Goal: Task Accomplishment & Management: Manage account settings

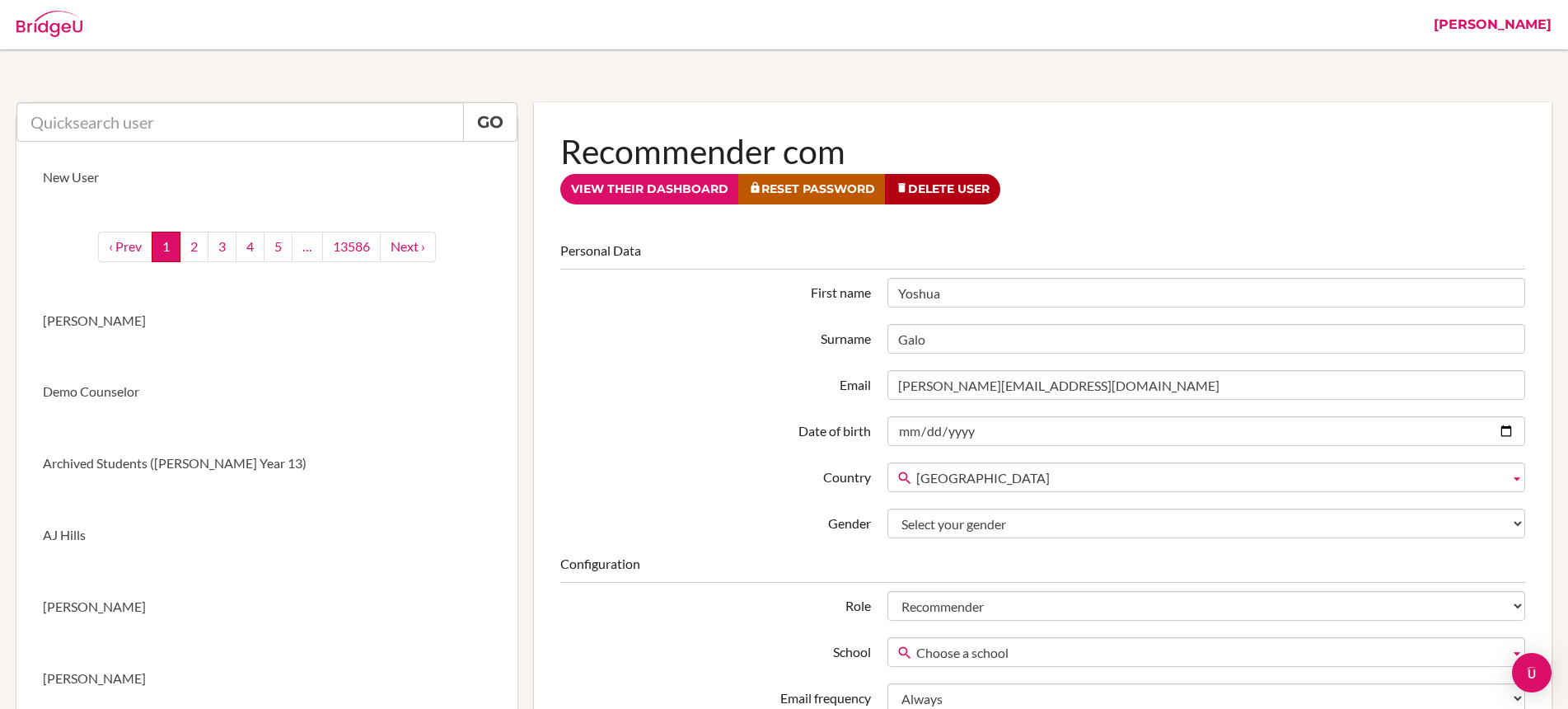
click at [1508, 14] on link "[PERSON_NAME]" at bounding box center [1492, 24] width 134 height 50
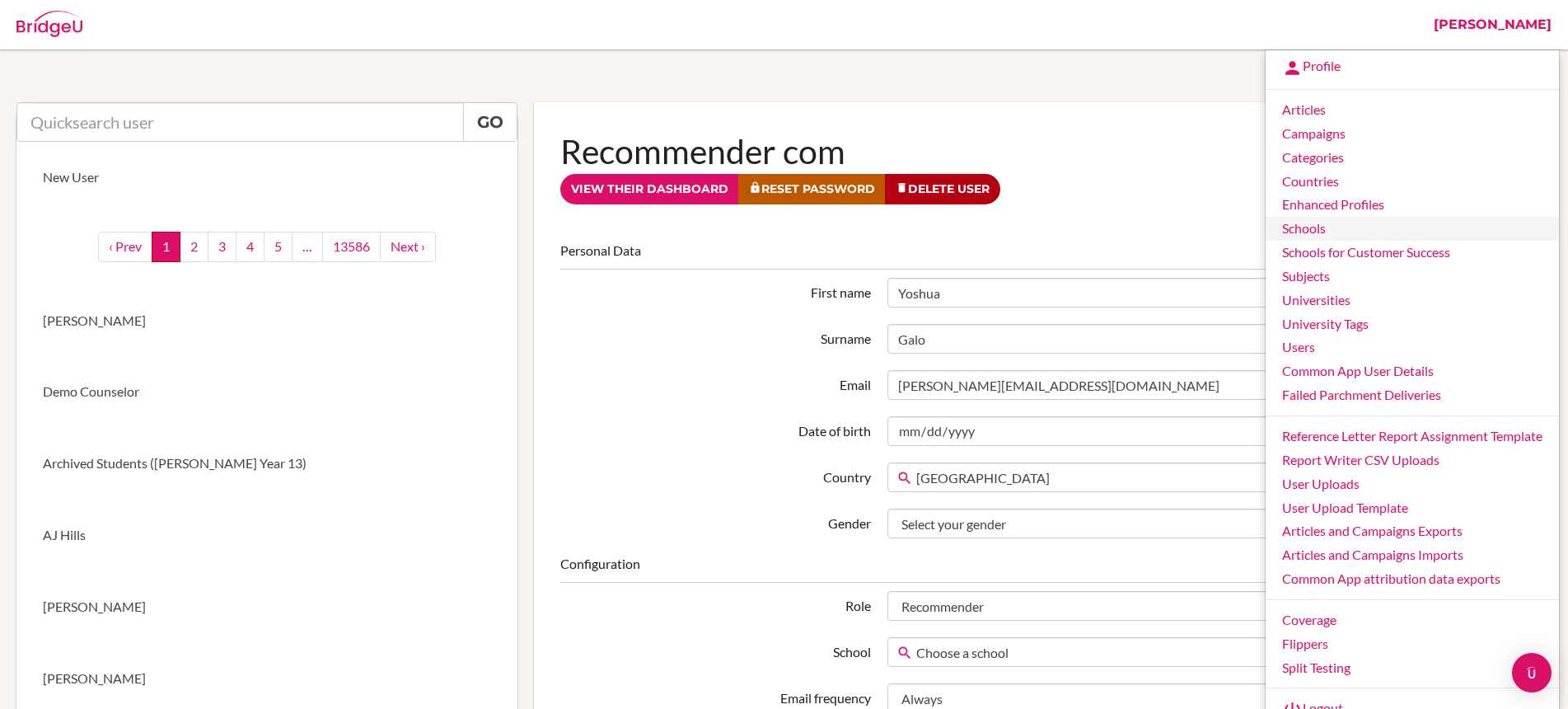
click at [1325, 230] on link "Schools" at bounding box center [1413, 228] width 293 height 24
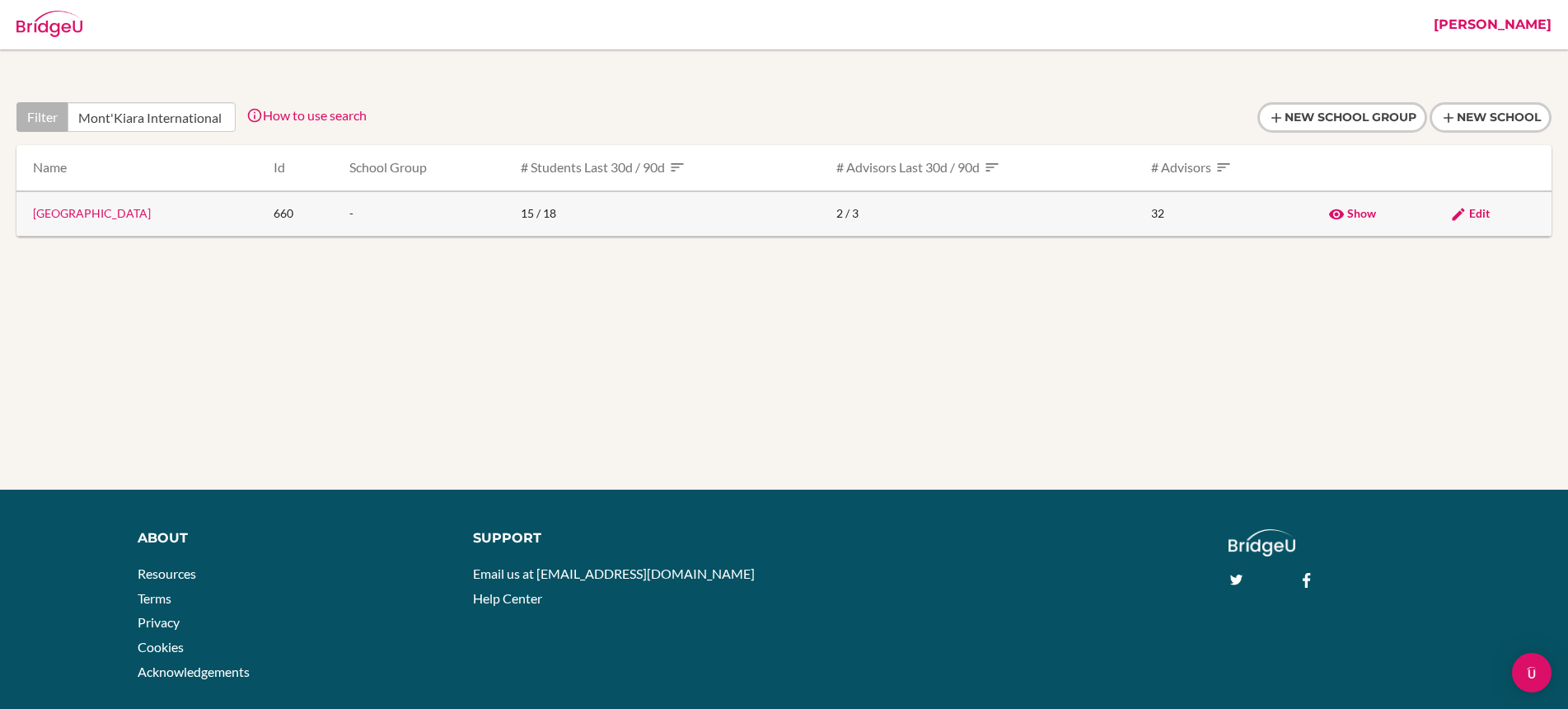
scroll to position [0, 6]
type input "Mont'Kiara International"
click at [1480, 213] on span "Edit" at bounding box center [1479, 213] width 20 height 14
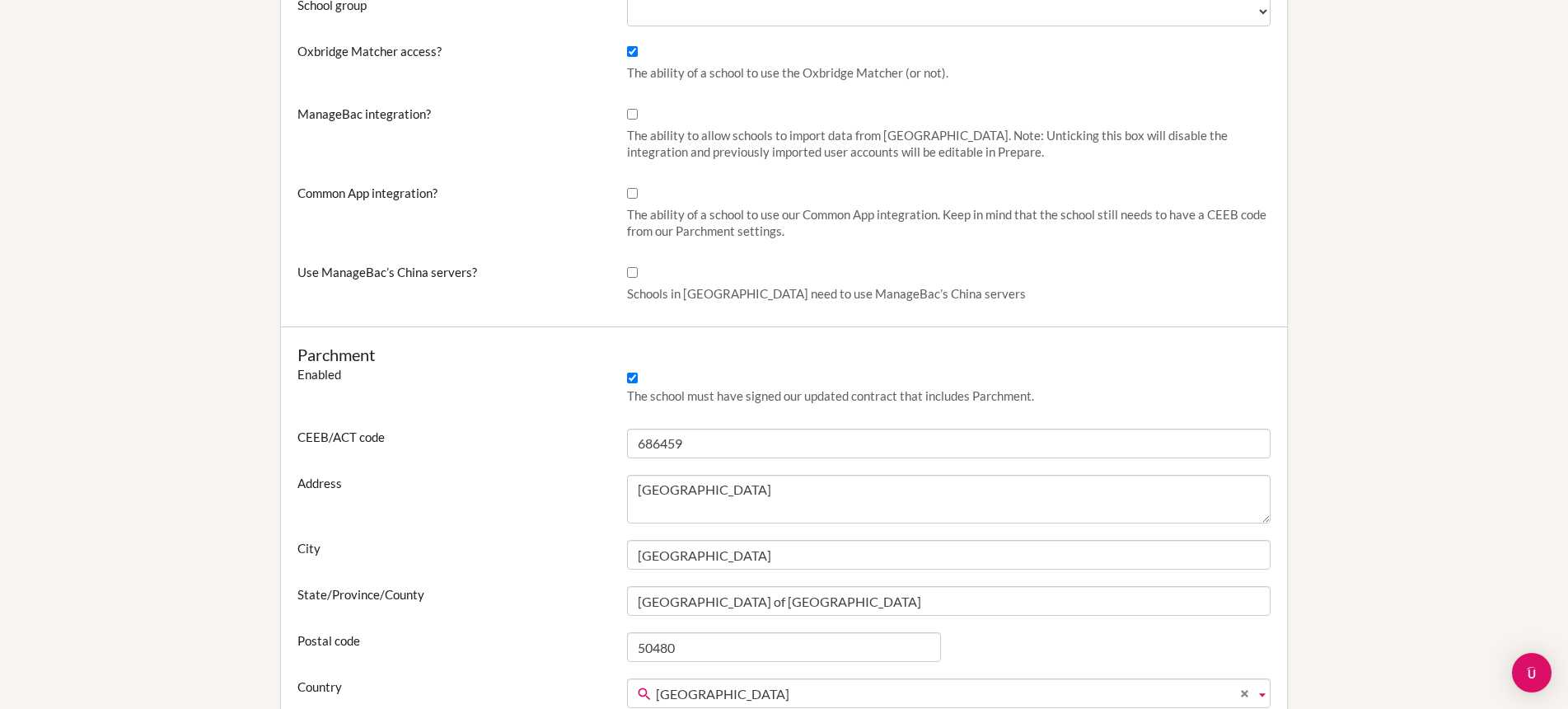
scroll to position [662, 0]
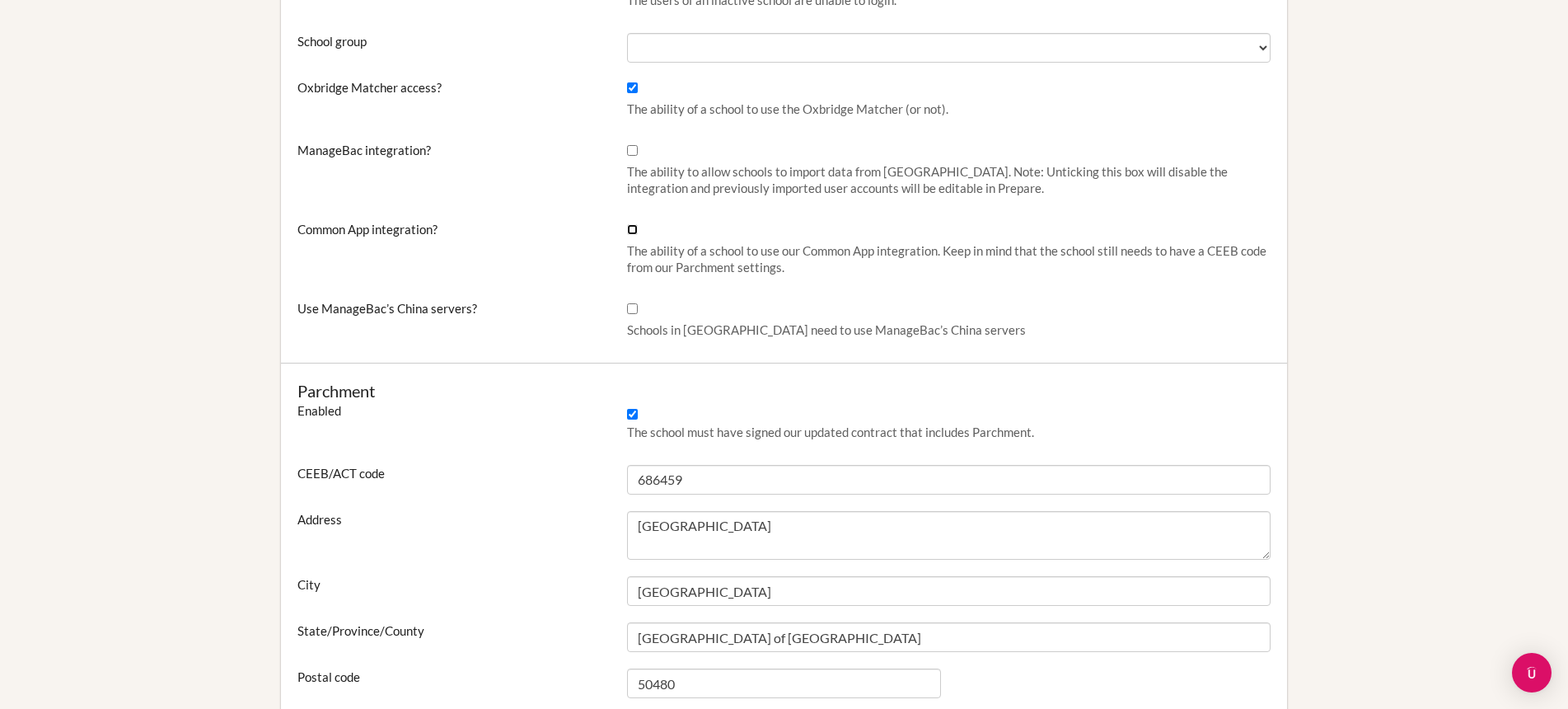
click at [634, 233] on input "Common App integration?" at bounding box center [632, 229] width 11 height 11
checkbox input "true"
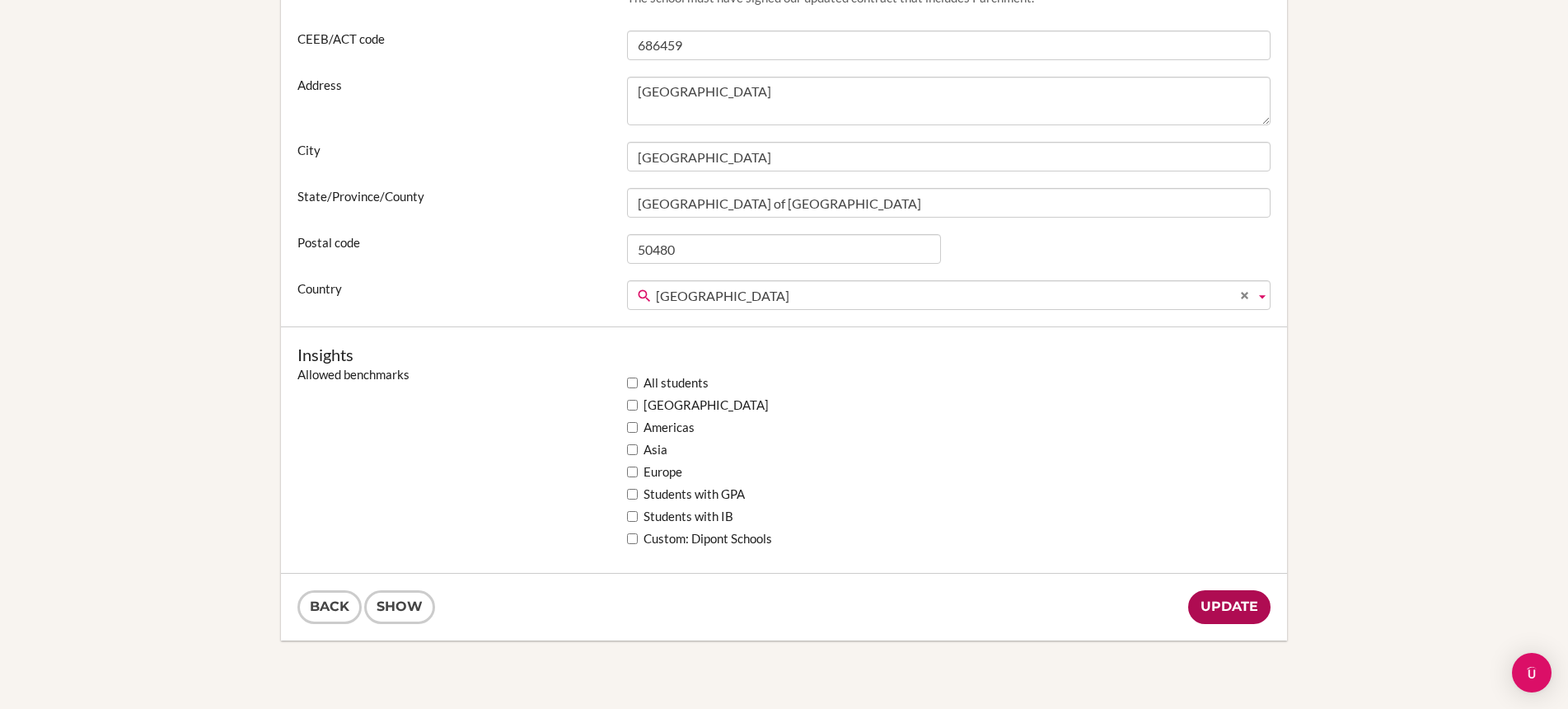
click at [1207, 597] on input "Update" at bounding box center [1229, 607] width 83 height 34
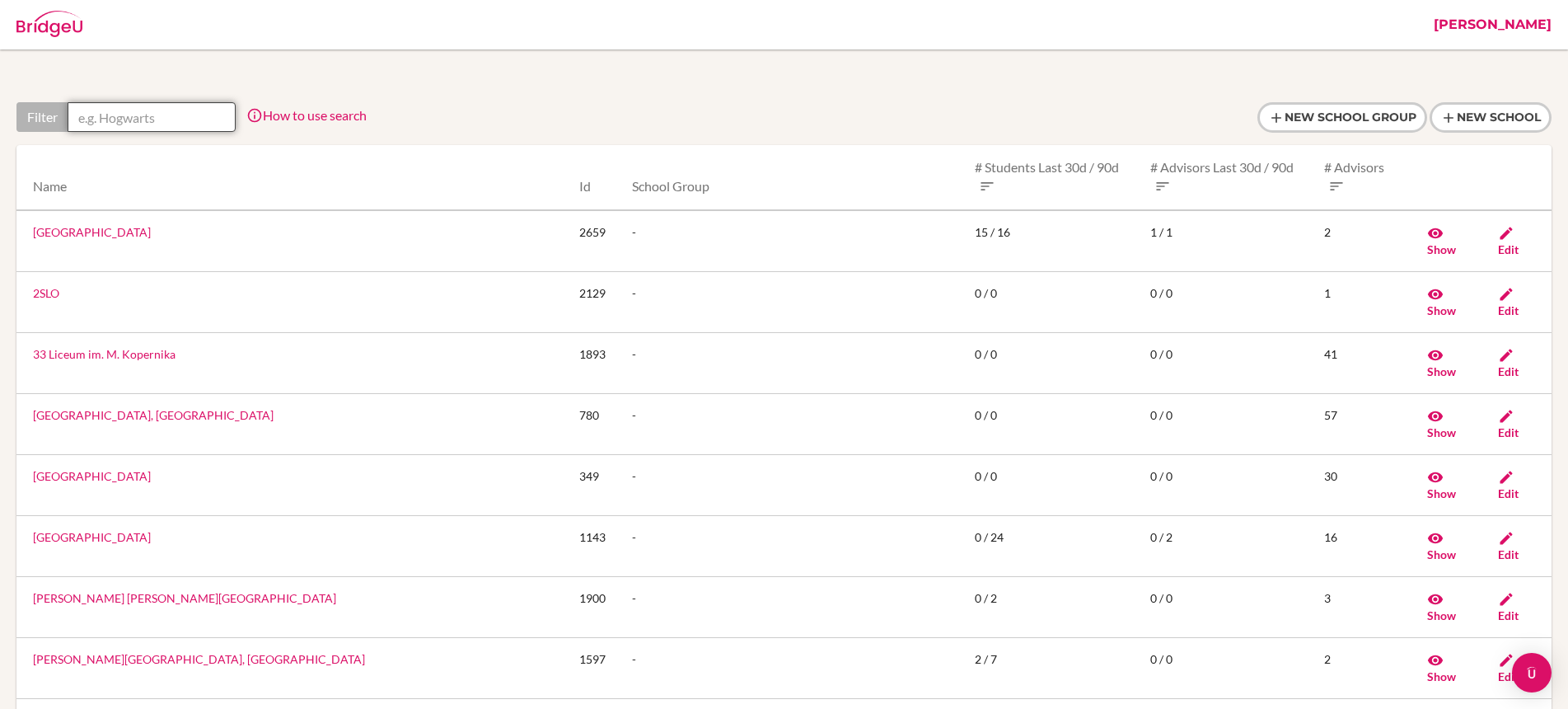
click at [211, 119] on input "text" at bounding box center [151, 117] width 168 height 30
paste input "[GEOGRAPHIC_DATA]"
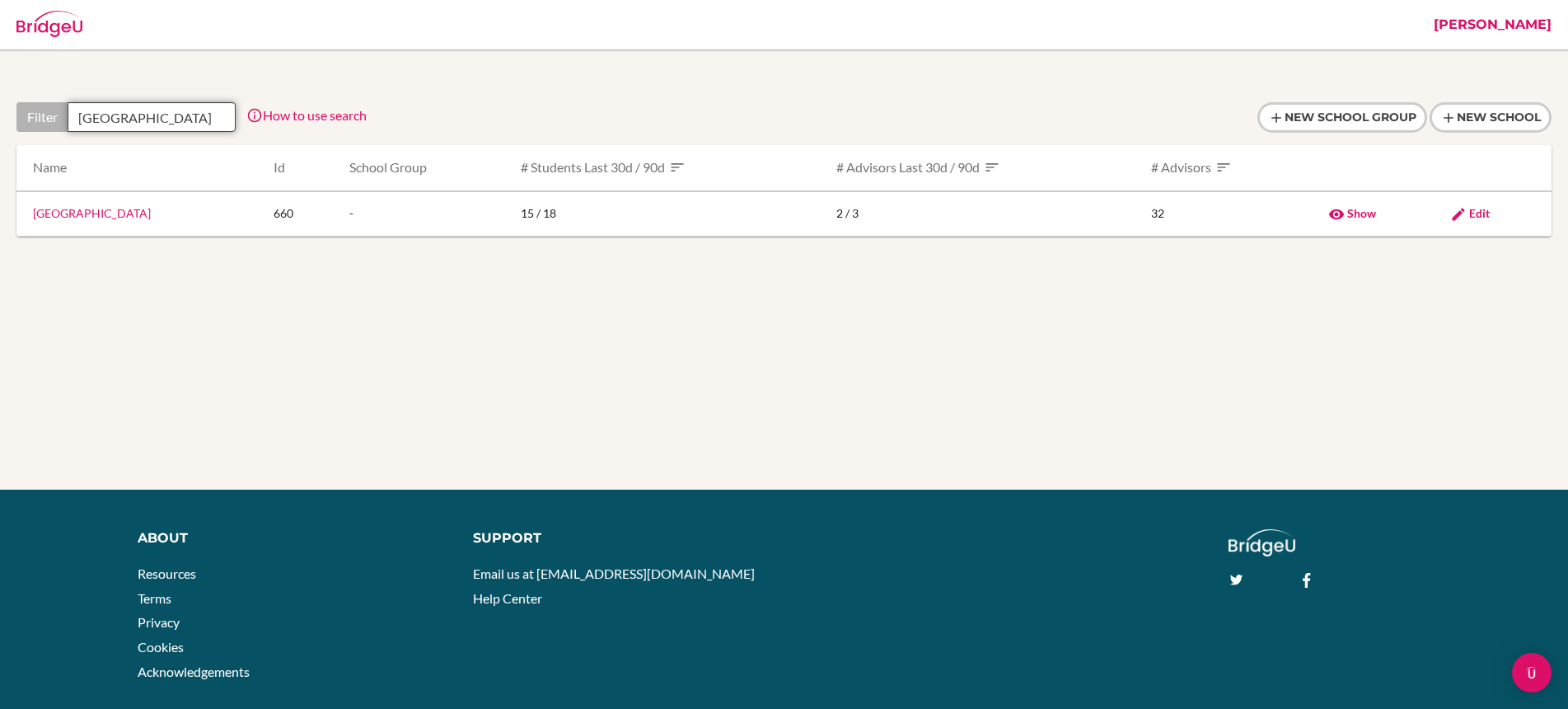
scroll to position [0, 45]
type input "[GEOGRAPHIC_DATA]"
click at [1485, 214] on span "Edit" at bounding box center [1479, 213] width 20 height 14
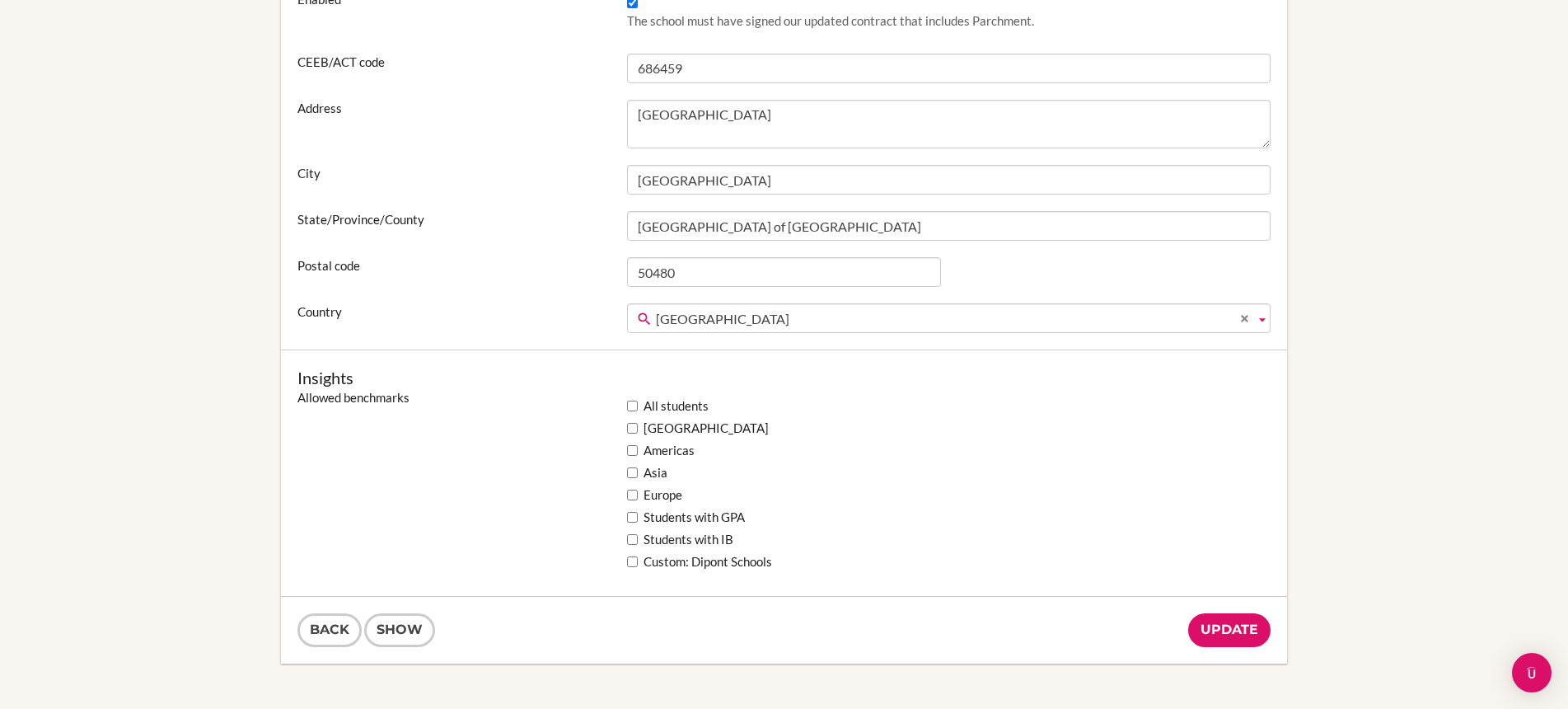
scroll to position [1045, 0]
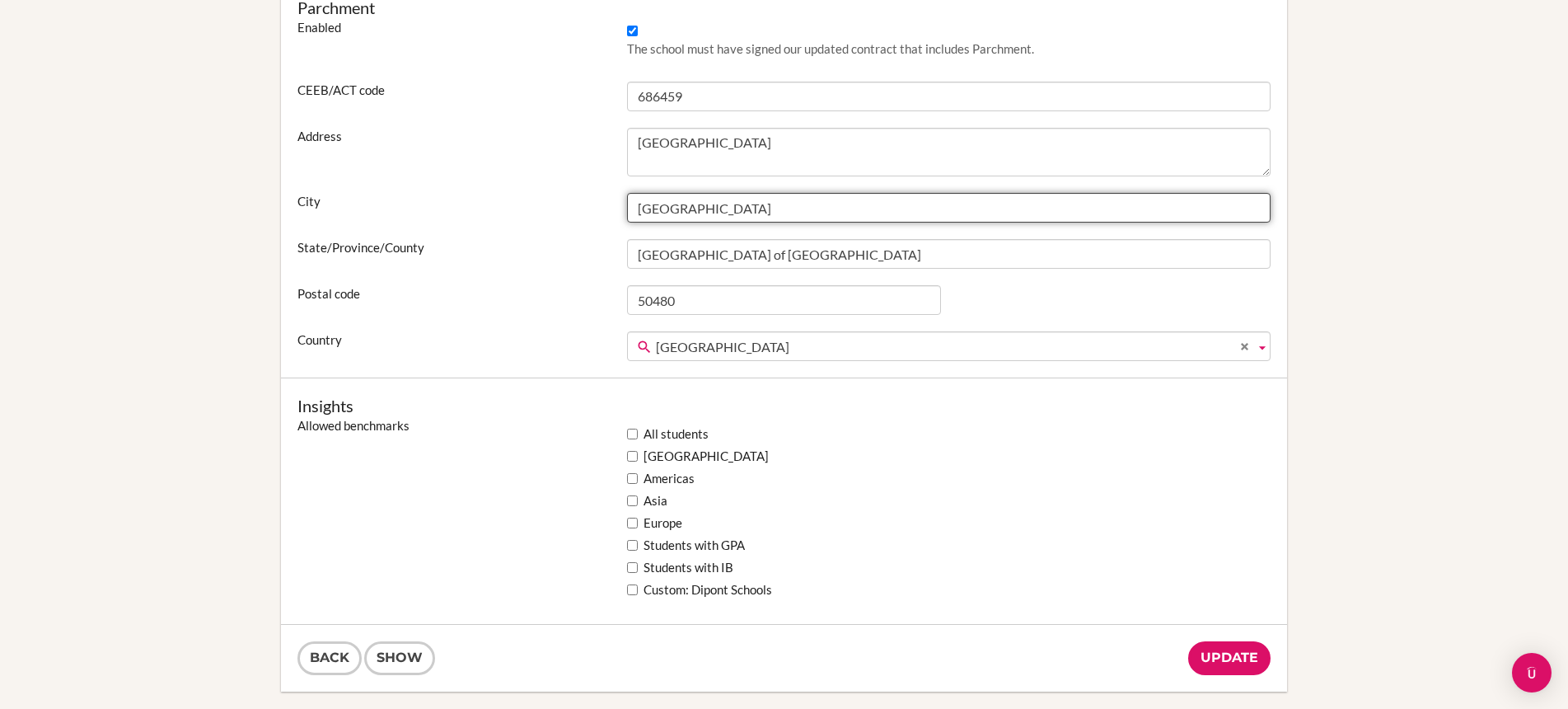
drag, startPoint x: 740, startPoint y: 203, endPoint x: 605, endPoint y: 205, distance: 135.0
click at [605, 205] on div "City Kuala Lumpur" at bounding box center [784, 208] width 990 height 30
type input "c"
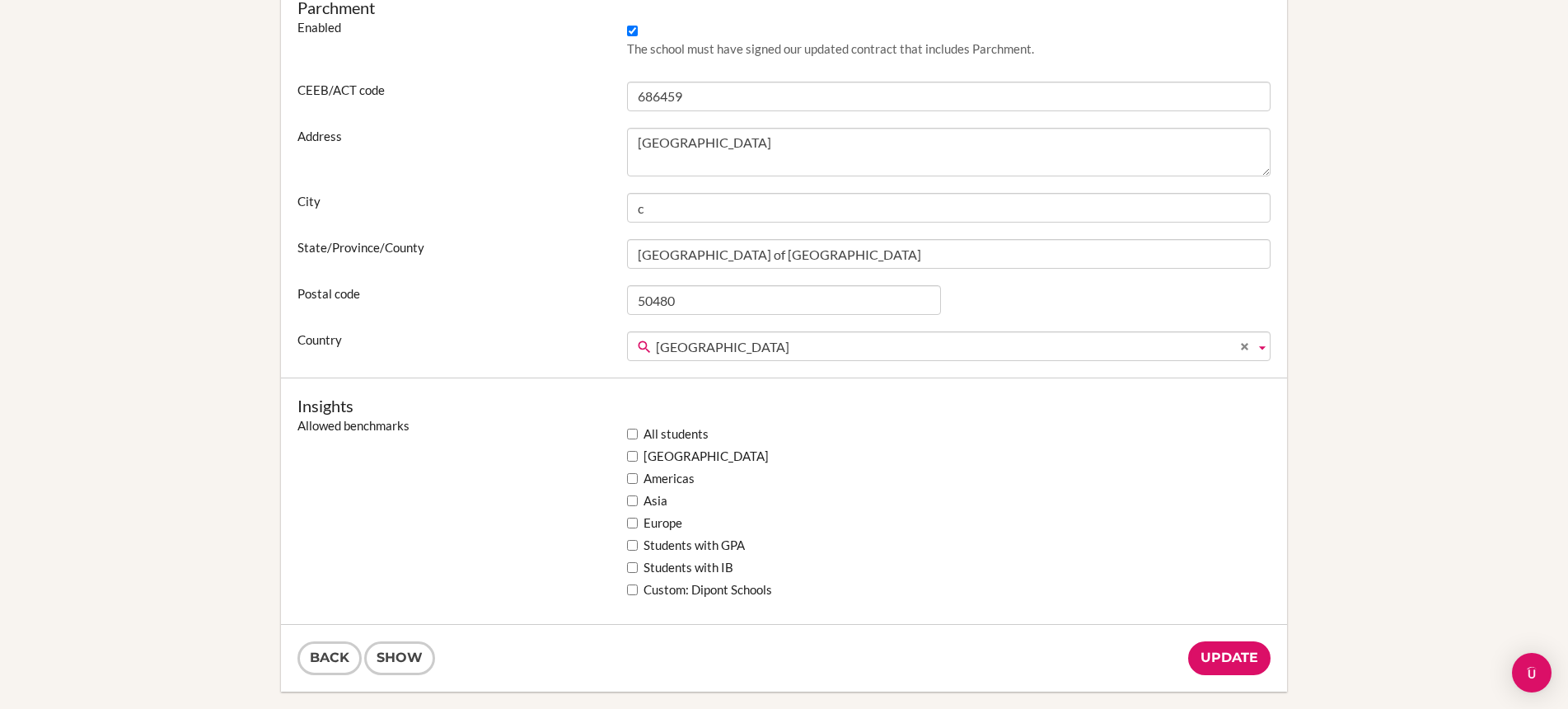
click at [526, 187] on div "Parchment Enabled The school must have signed our updated contract that include…" at bounding box center [784, 180] width 1007 height 398
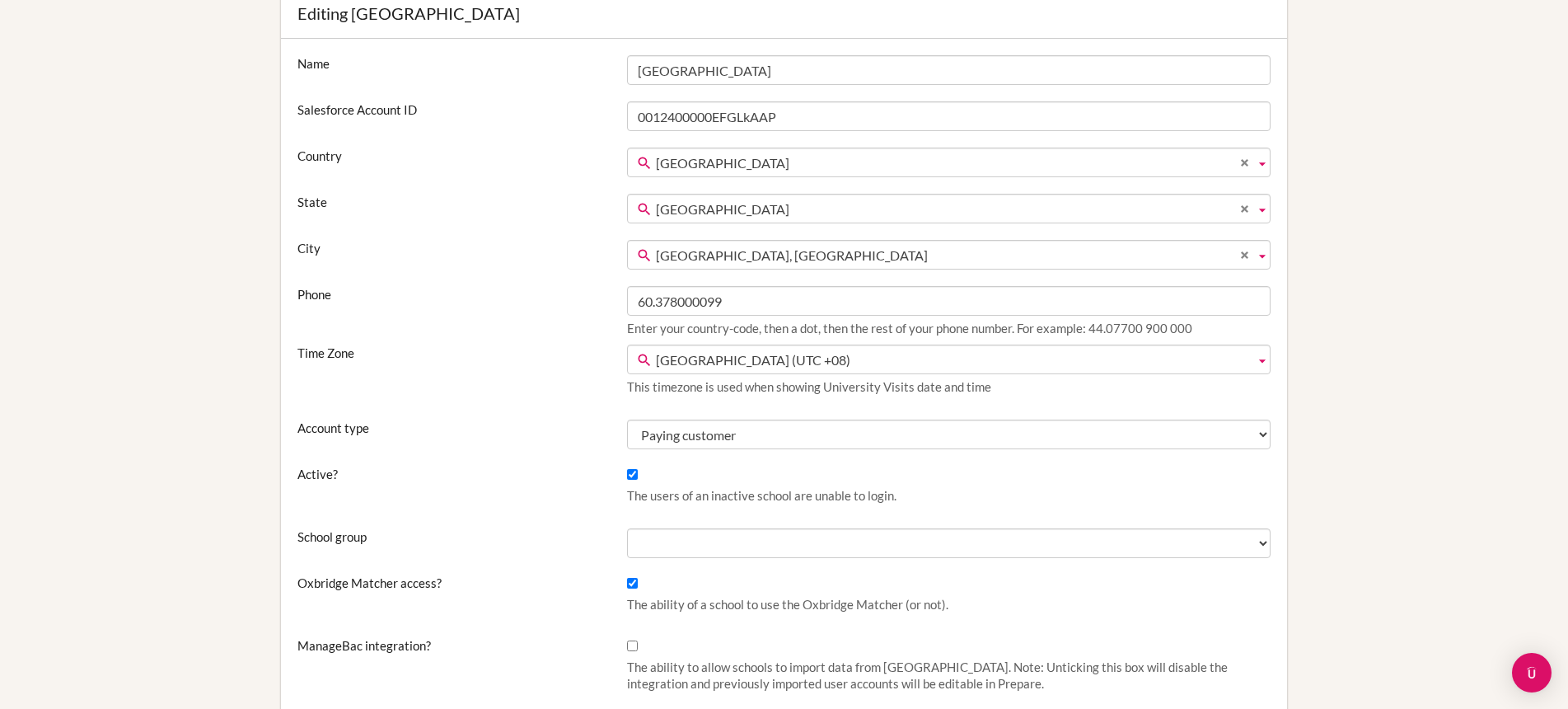
scroll to position [3430, 0]
click at [722, 162] on span "[GEOGRAPHIC_DATA]" at bounding box center [952, 163] width 592 height 30
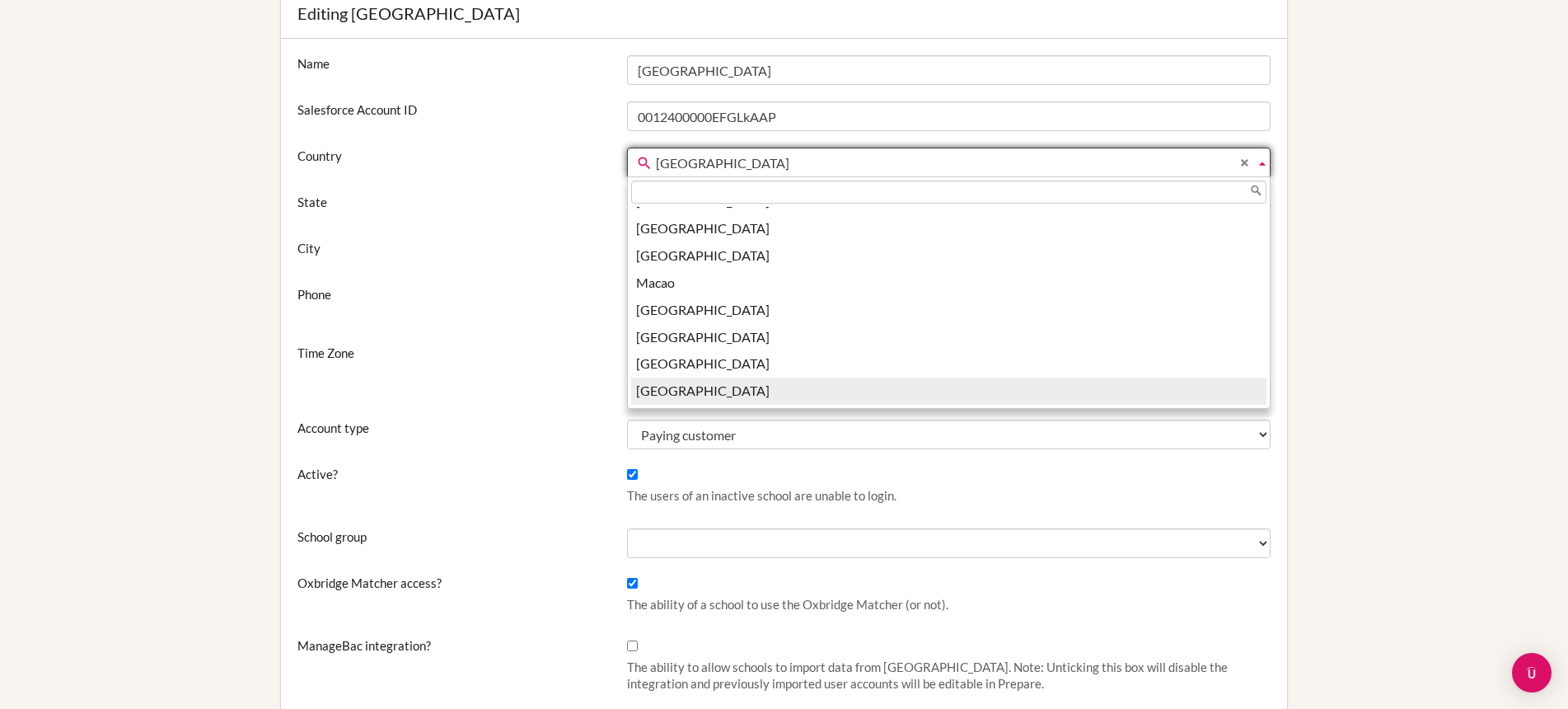
click at [560, 198] on label "State" at bounding box center [454, 201] width 330 height 17
click at [0, 0] on select "Badakhshan Badghis Balkh Bāmīān Farah Faryab Ghaznī Ghowr Helmand Herat Jowzjān…" at bounding box center [0, 0] width 0 height 0
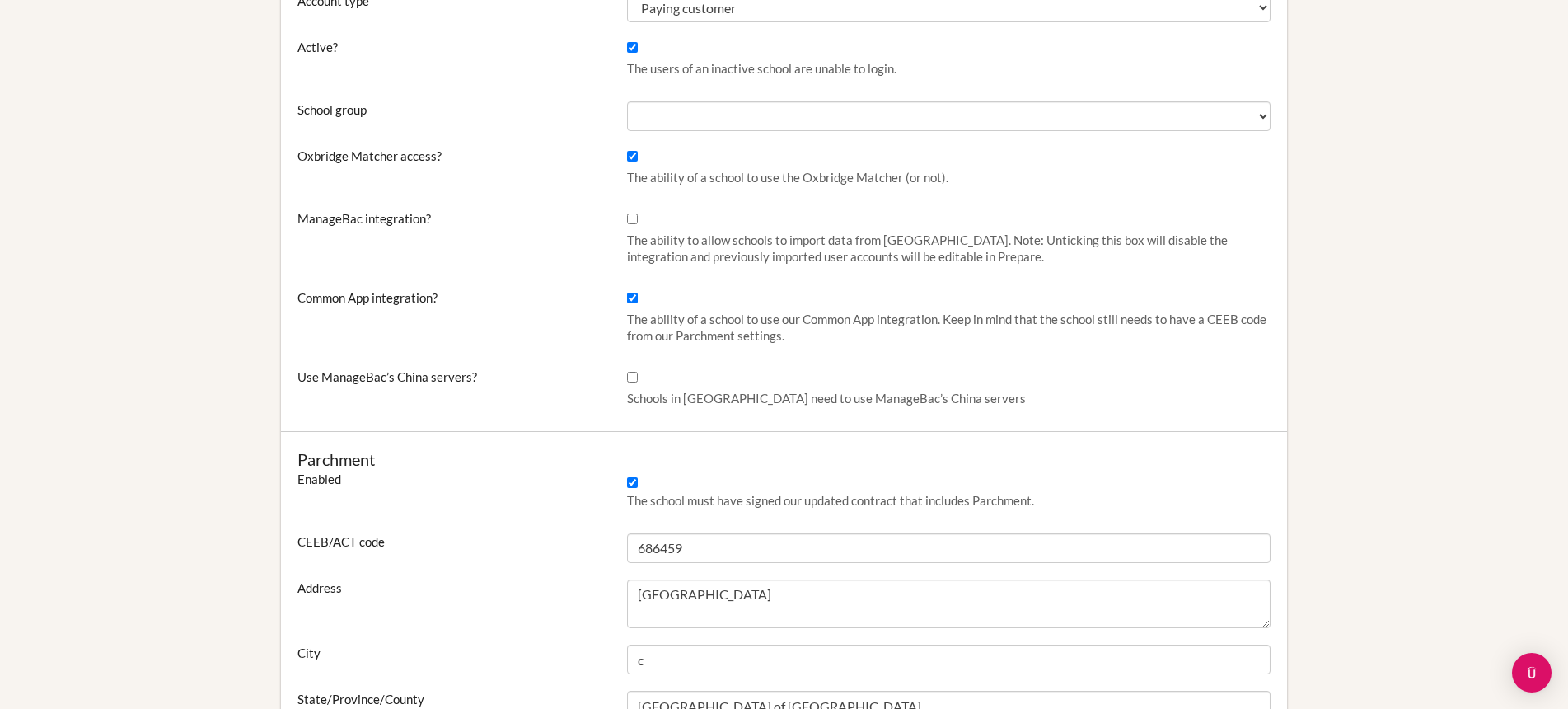
scroll to position [777, 0]
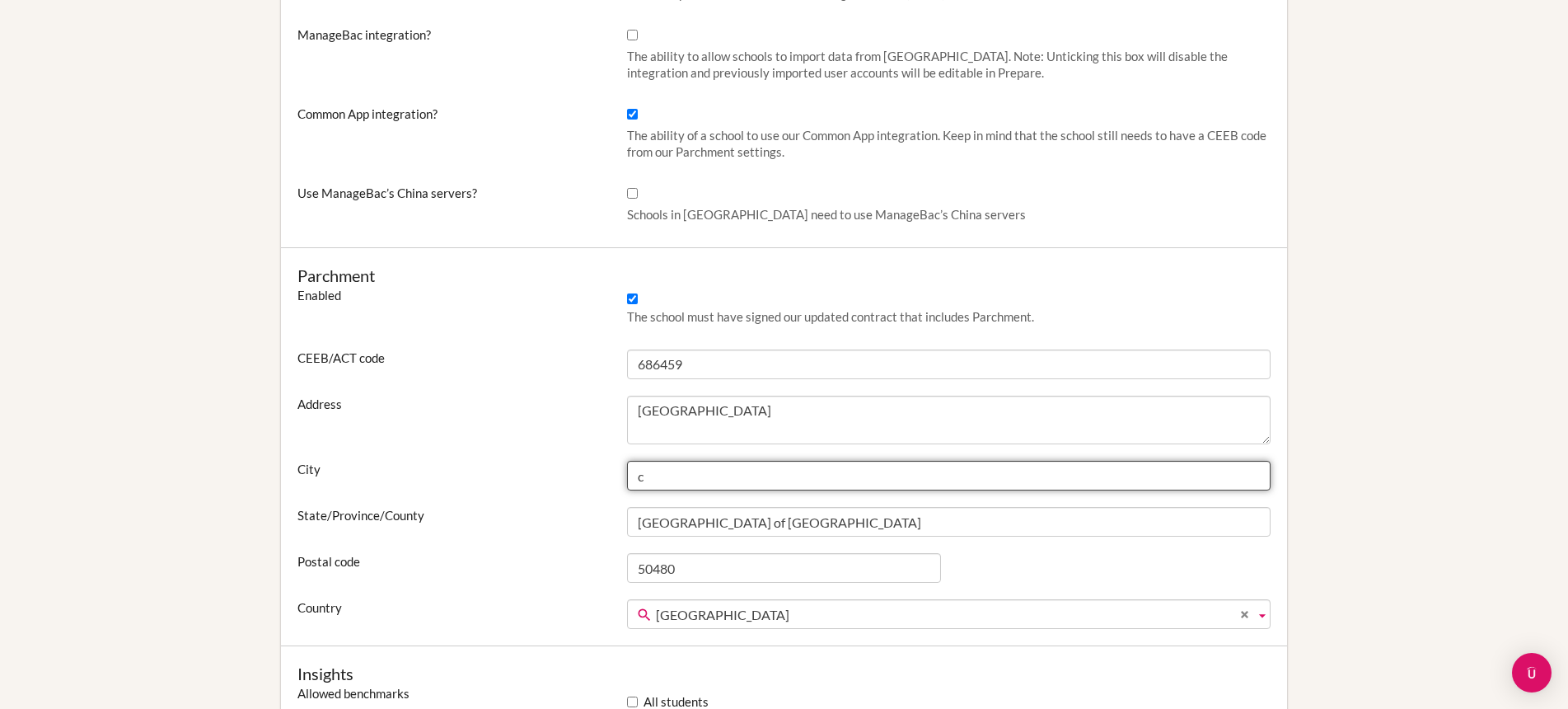
click at [658, 473] on input "c" at bounding box center [949, 475] width 644 height 30
drag, startPoint x: 695, startPoint y: 479, endPoint x: 603, endPoint y: 477, distance: 92.0
click at [603, 477] on div "City Malaysia" at bounding box center [784, 475] width 990 height 30
type input "[GEOGRAPHIC_DATA]"
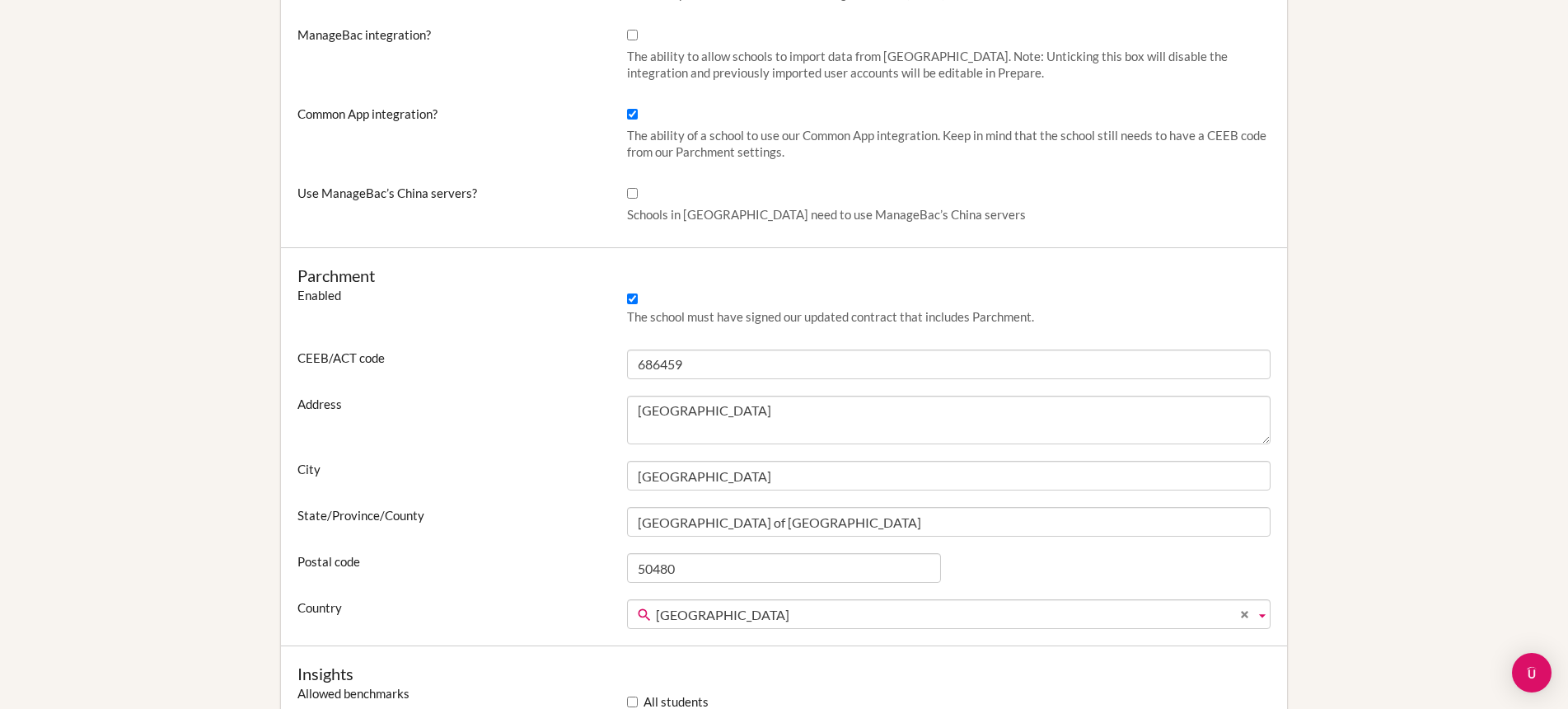
click at [546, 433] on div "Address 22 Jalan Kiara Mont'Kiara" at bounding box center [784, 420] width 990 height 50
